Goal: Information Seeking & Learning: Learn about a topic

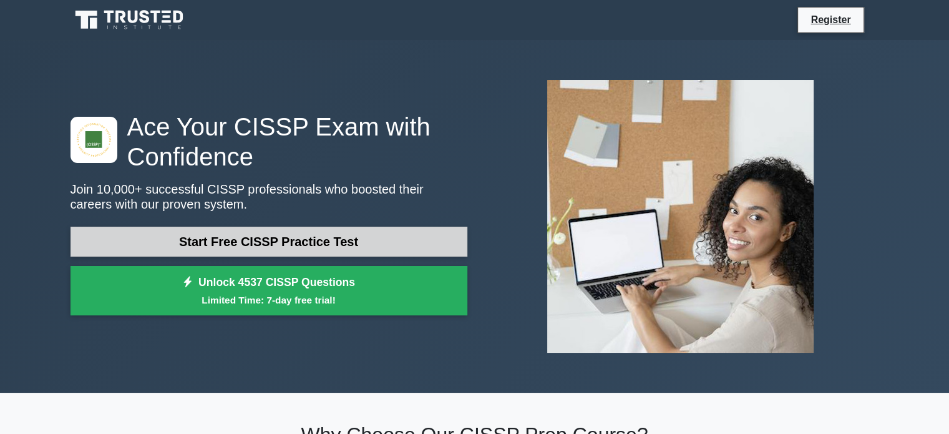
click at [300, 254] on link "Start Free CISSP Practice Test" at bounding box center [269, 242] width 397 height 30
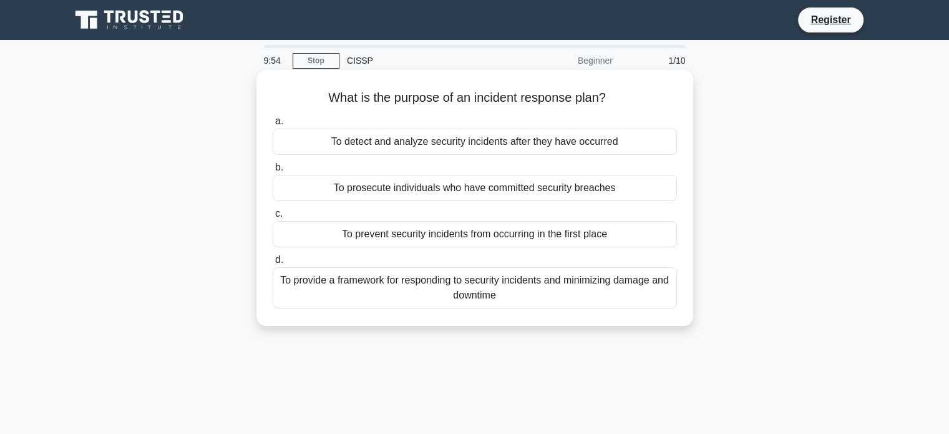
click at [346, 254] on label "d. To provide a framework for responding to security incidents and minimizing d…" at bounding box center [475, 280] width 404 height 56
click at [273, 256] on input "d. To provide a framework for responding to security incidents and minimizing d…" at bounding box center [273, 260] width 0 height 8
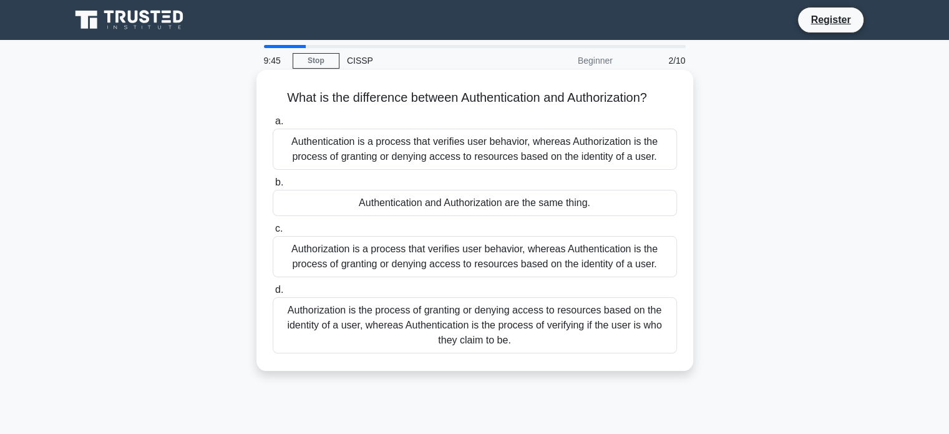
click at [394, 164] on div "Authentication is a process that verifies user behavior, whereas Authorization …" at bounding box center [475, 149] width 404 height 41
click at [273, 125] on input "a. Authentication is a process that verifies user behavior, whereas Authorizati…" at bounding box center [273, 121] width 0 height 8
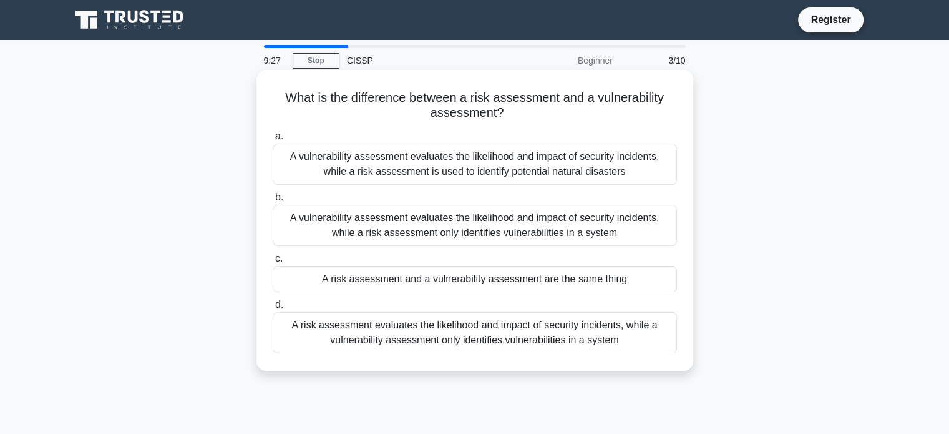
click at [452, 174] on div "A vulnerability assessment evaluates the likelihood and impact of security inci…" at bounding box center [475, 164] width 404 height 41
click at [273, 140] on input "a. A vulnerability assessment evaluates the likelihood and impact of security i…" at bounding box center [273, 136] width 0 height 8
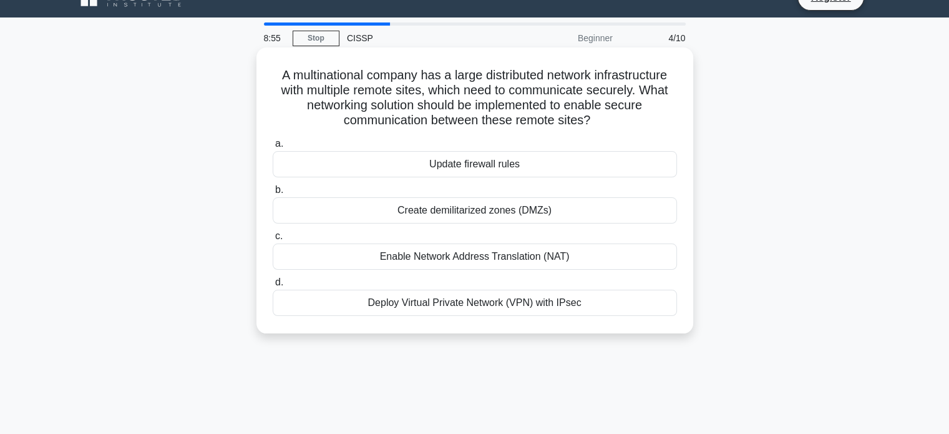
scroll to position [22, 0]
click at [548, 214] on div "Create demilitarized zones (DMZs)" at bounding box center [475, 210] width 404 height 26
click at [273, 194] on input "b. Create demilitarized zones (DMZs)" at bounding box center [273, 190] width 0 height 8
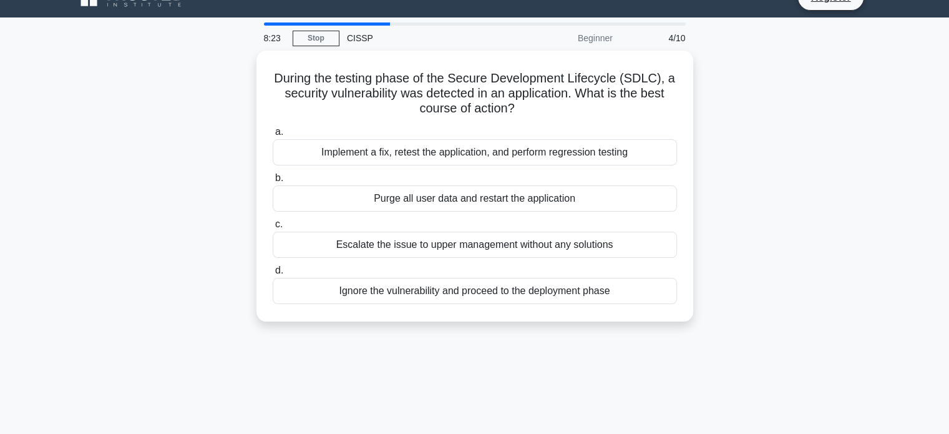
scroll to position [0, 0]
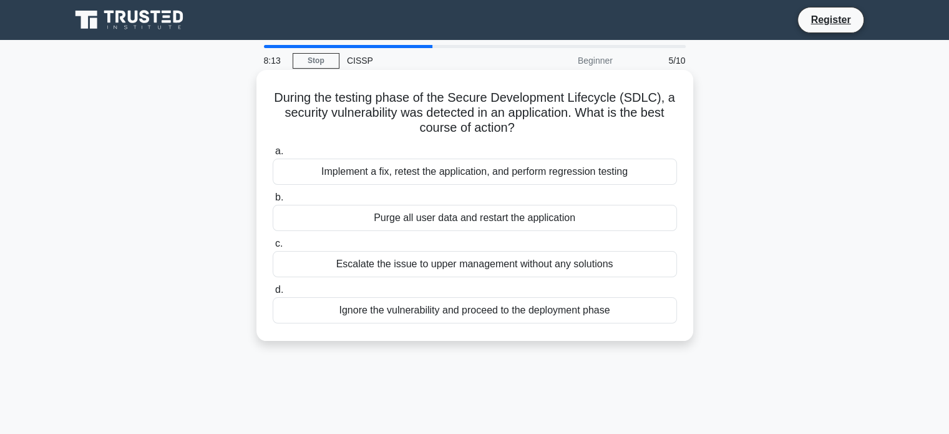
click at [574, 172] on div "Implement a fix, retest the application, and perform regression testing" at bounding box center [475, 172] width 404 height 26
click at [273, 155] on input "a. Implement a fix, retest the application, and perform regression testing" at bounding box center [273, 151] width 0 height 8
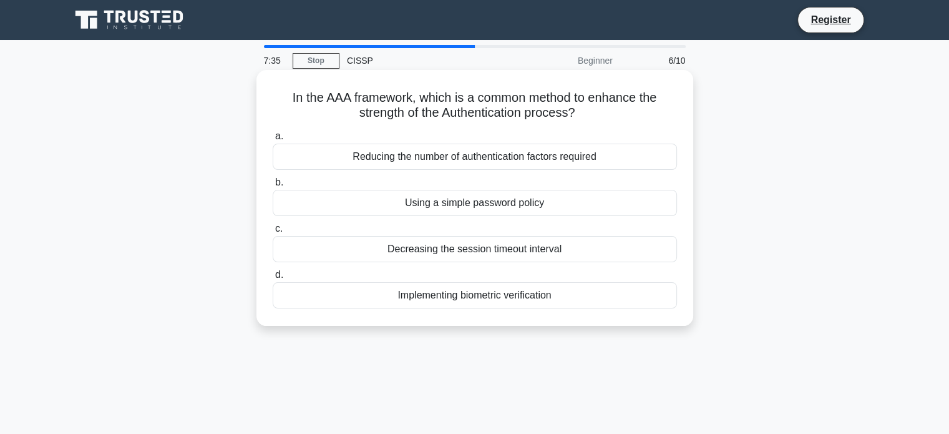
click at [504, 301] on div "Implementing biometric verification" at bounding box center [475, 295] width 404 height 26
click at [273, 279] on input "d. Implementing biometric verification" at bounding box center [273, 275] width 0 height 8
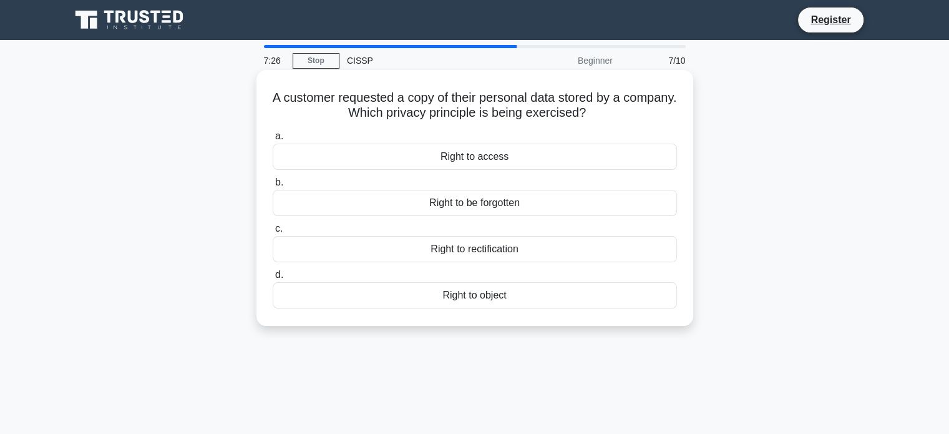
click at [502, 212] on div "Right to be forgotten" at bounding box center [475, 203] width 404 height 26
click at [273, 187] on input "b. Right to be forgotten" at bounding box center [273, 183] width 0 height 8
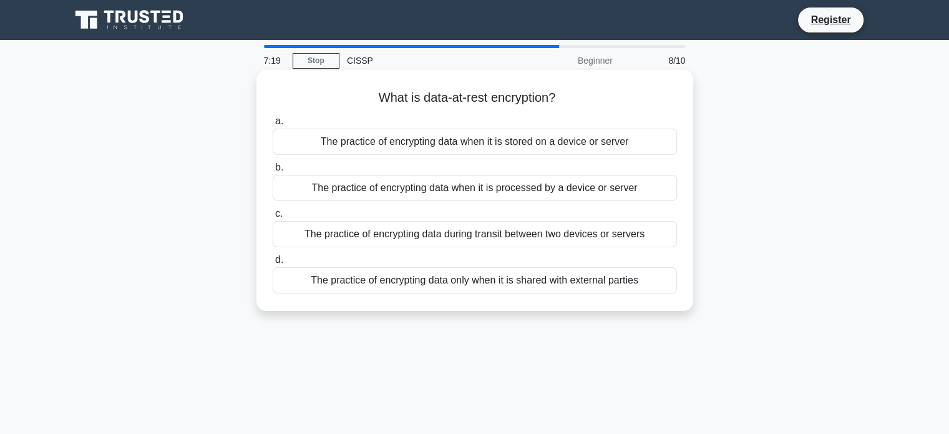
click at [462, 154] on div "The practice of encrypting data when it is stored on a device or server" at bounding box center [475, 142] width 404 height 26
click at [273, 125] on input "a. The practice of encrypting data when it is stored on a device or server" at bounding box center [273, 121] width 0 height 8
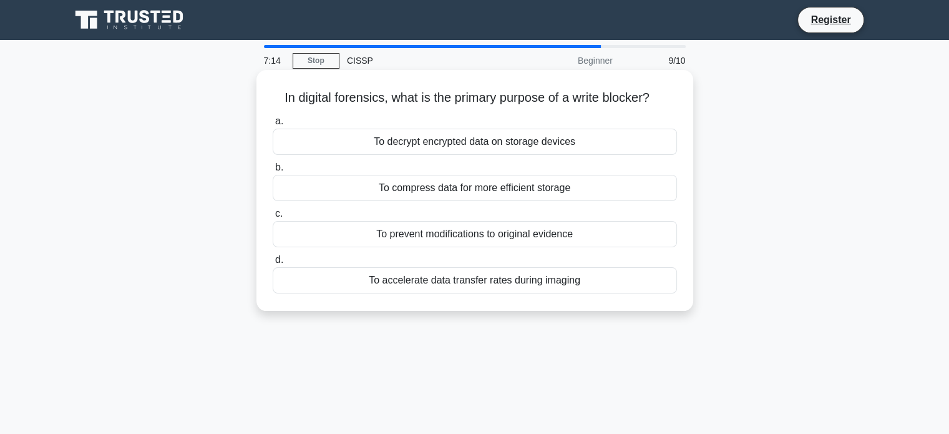
click at [497, 242] on div "To prevent modifications to original evidence" at bounding box center [475, 234] width 404 height 26
click at [273, 218] on input "c. To prevent modifications to original evidence" at bounding box center [273, 214] width 0 height 8
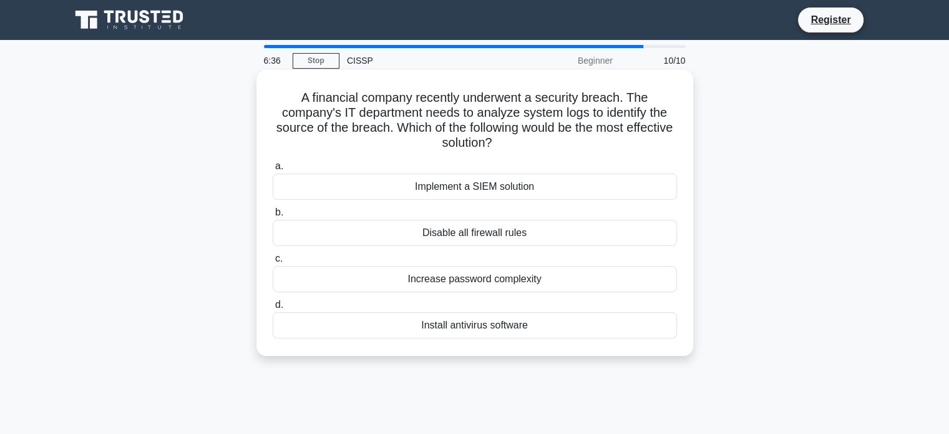
click at [453, 192] on div "Implement a SIEM solution" at bounding box center [475, 187] width 404 height 26
click at [273, 170] on input "a. Implement a SIEM solution" at bounding box center [273, 166] width 0 height 8
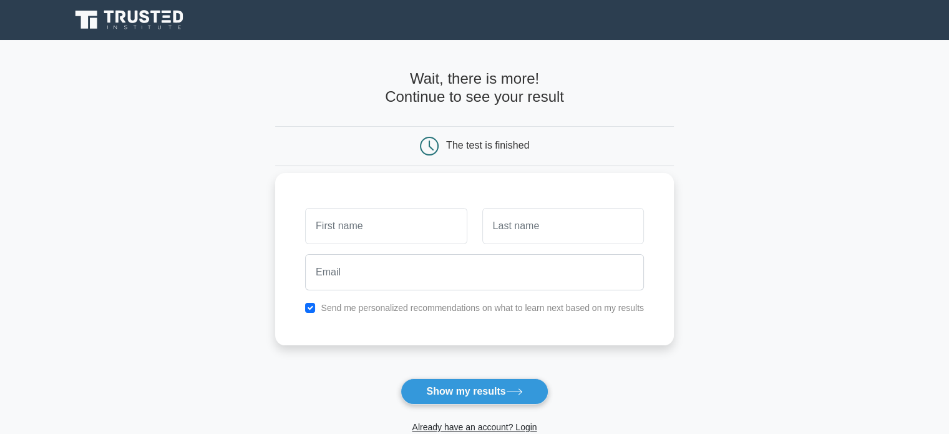
scroll to position [192, 0]
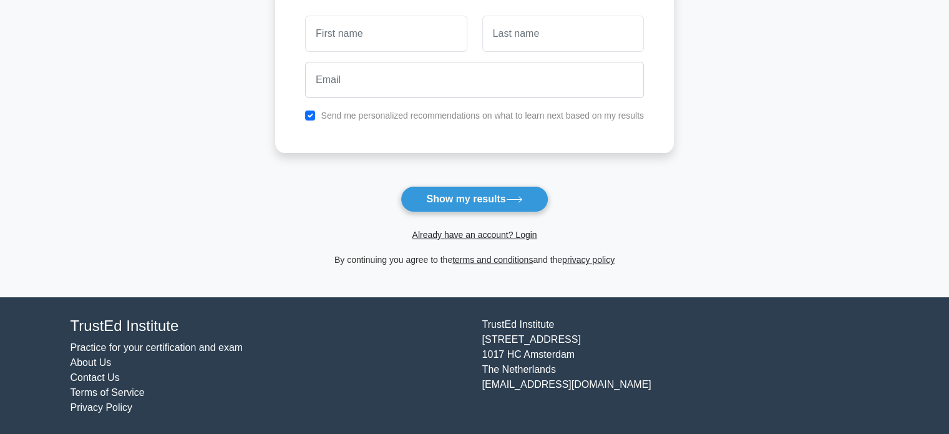
type input "k"
type input "[PERSON_NAME]"
type input "Callao"
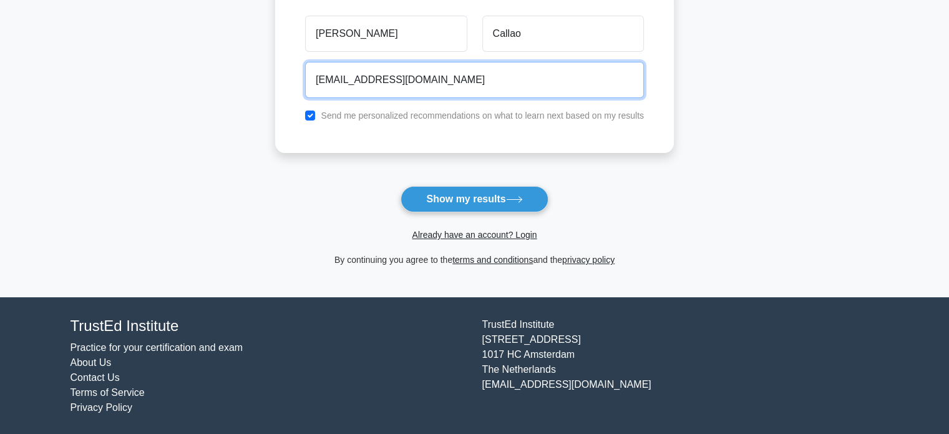
type input "[EMAIL_ADDRESS][DOMAIN_NAME]"
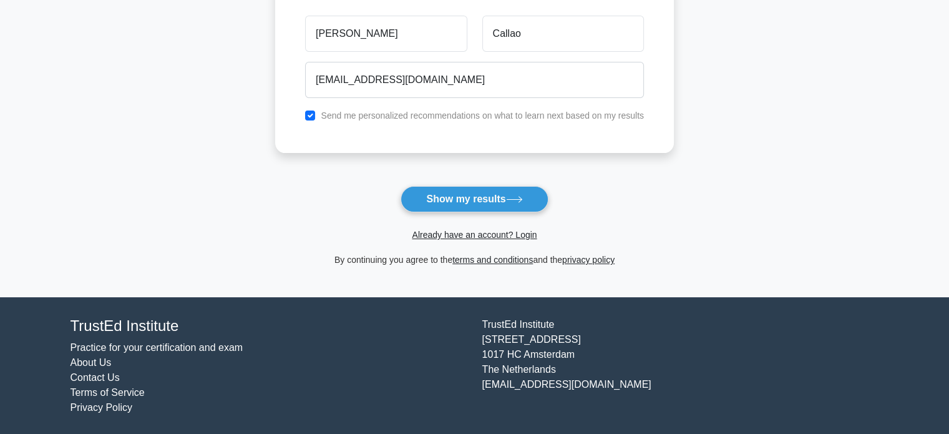
click at [369, 112] on label "Send me personalized recommendations on what to learn next based on my results" at bounding box center [482, 115] width 323 height 10
click at [313, 115] on input "checkbox" at bounding box center [310, 115] width 10 height 10
checkbox input "false"
click at [401, 186] on button "Show my results" at bounding box center [474, 199] width 147 height 26
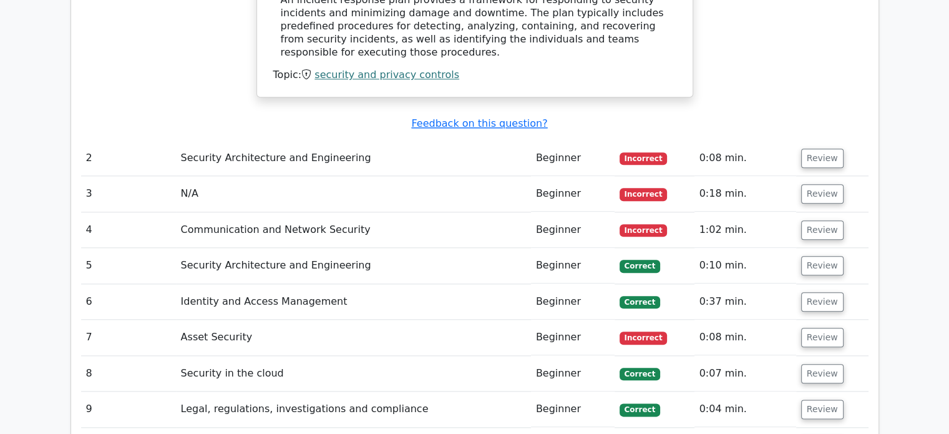
scroll to position [1387, 0]
click at [823, 221] on button "Review" at bounding box center [822, 230] width 42 height 19
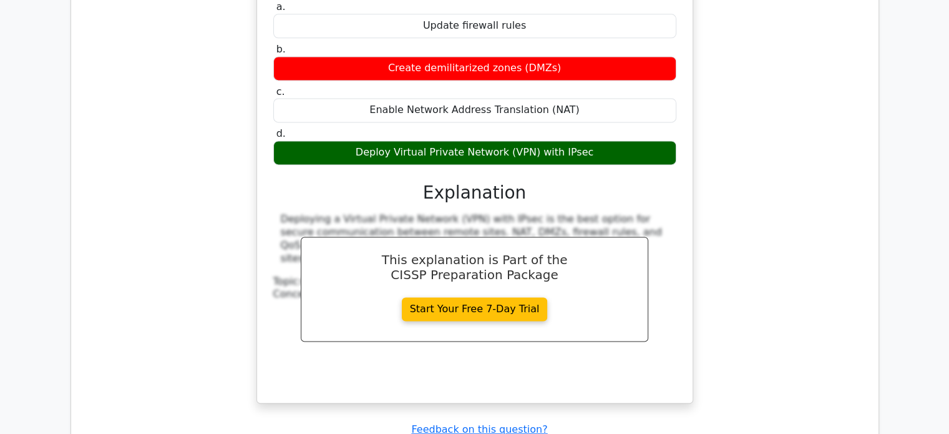
scroll to position [1470, 0]
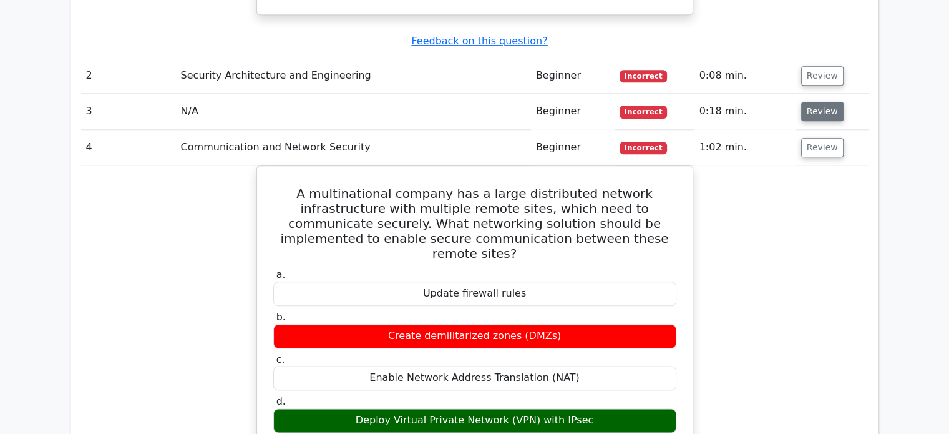
click at [812, 102] on button "Review" at bounding box center [822, 111] width 42 height 19
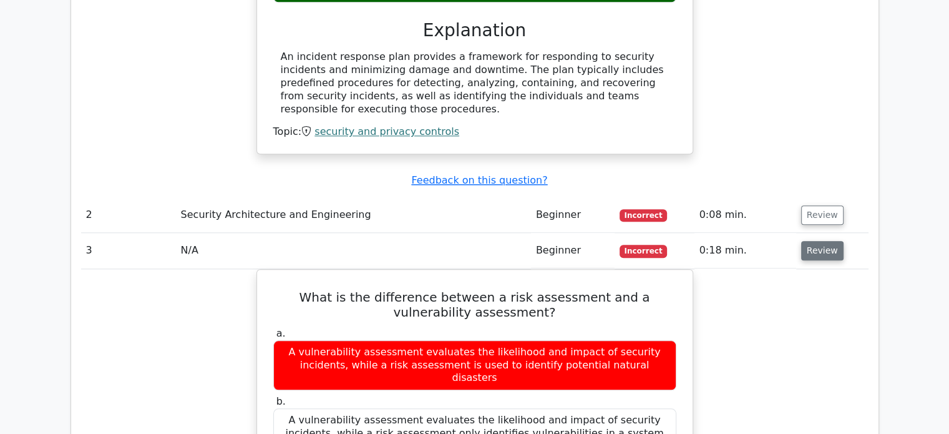
scroll to position [1330, 0]
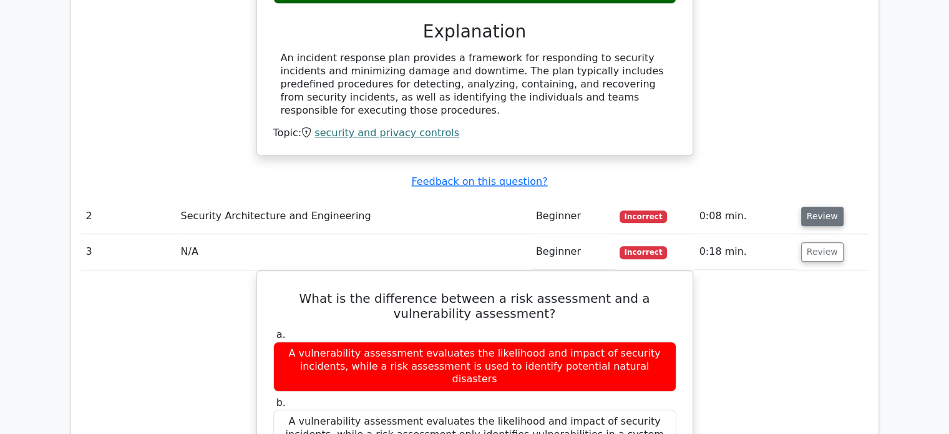
click at [831, 207] on button "Review" at bounding box center [822, 216] width 42 height 19
